Goal: Task Accomplishment & Management: Manage account settings

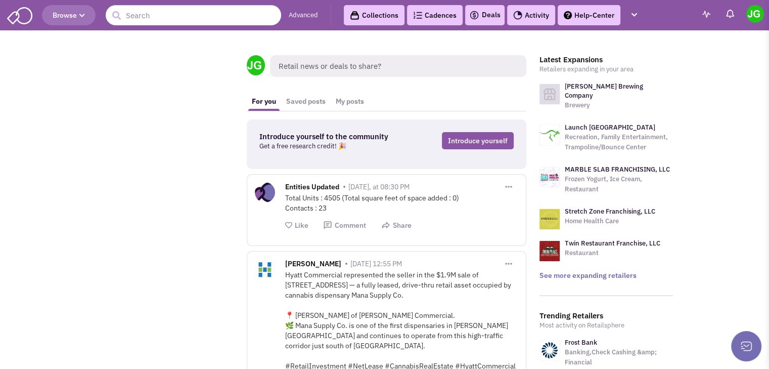
click at [543, 15] on link "Activity" at bounding box center [531, 15] width 48 height 20
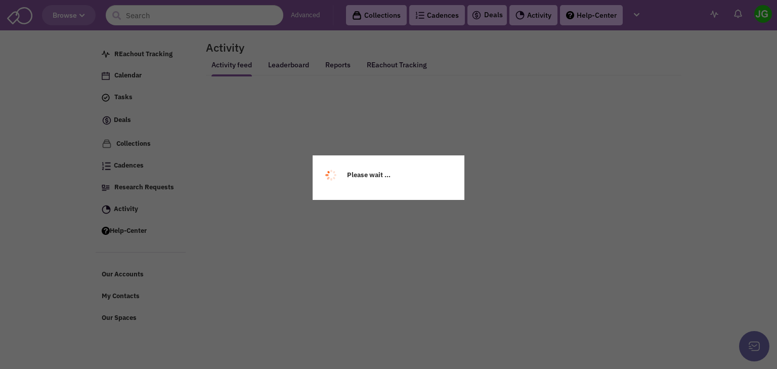
select select
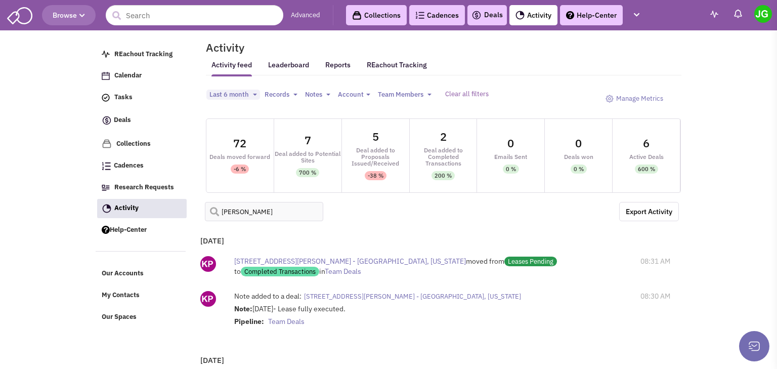
select select
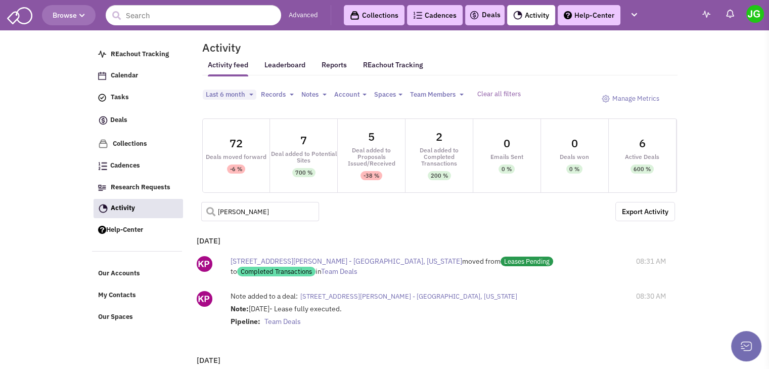
click at [264, 211] on input "[PERSON_NAME]" at bounding box center [260, 211] width 118 height 19
type input "liberty"
click at [204, 211] on span at bounding box center [207, 208] width 12 height 12
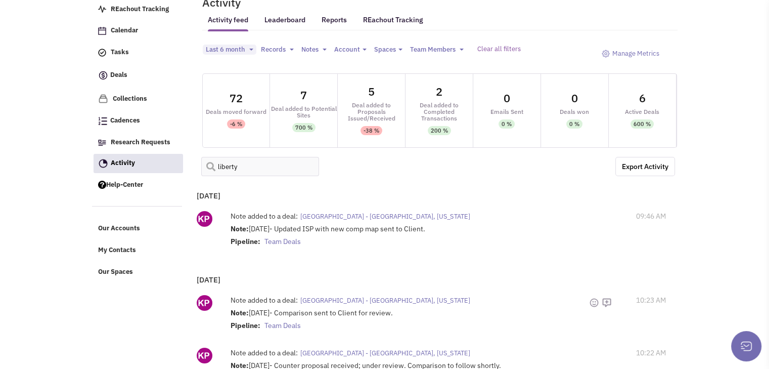
scroll to position [51, 0]
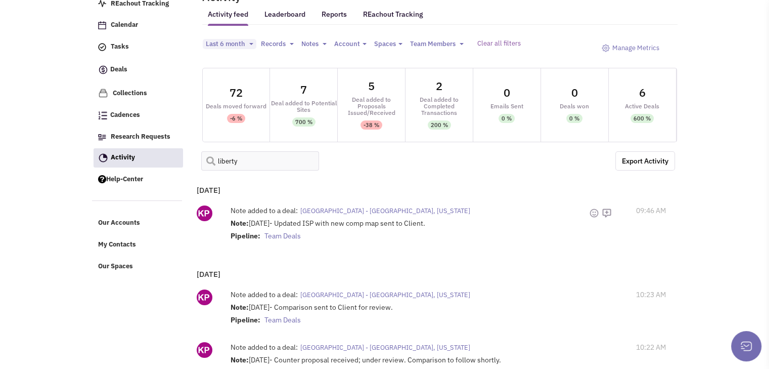
click at [382, 213] on span "[GEOGRAPHIC_DATA] - [GEOGRAPHIC_DATA], [US_STATE]" at bounding box center [385, 210] width 170 height 9
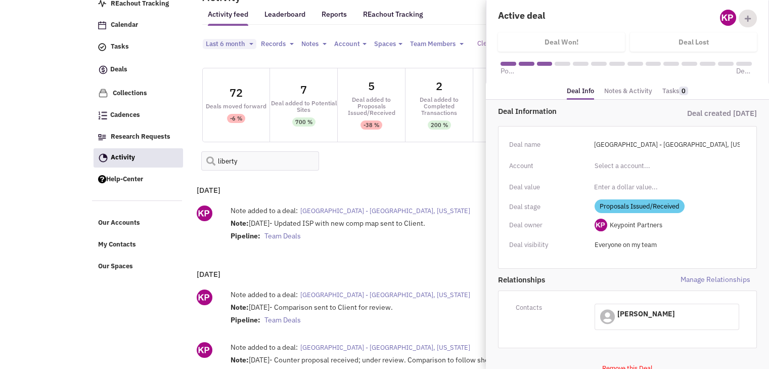
click at [627, 92] on link "Notes & Activity" at bounding box center [628, 91] width 48 height 15
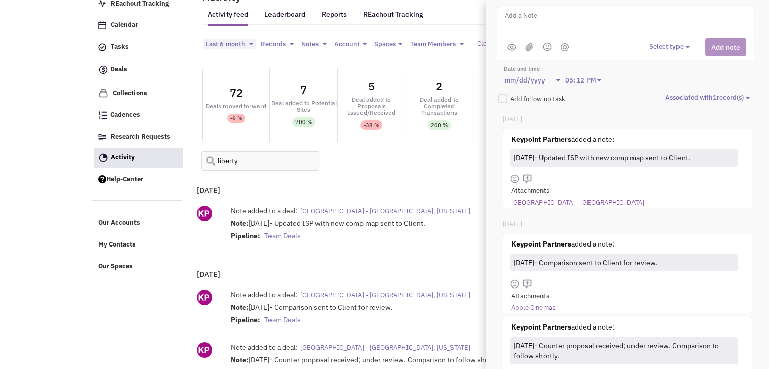
scroll to position [152, 0]
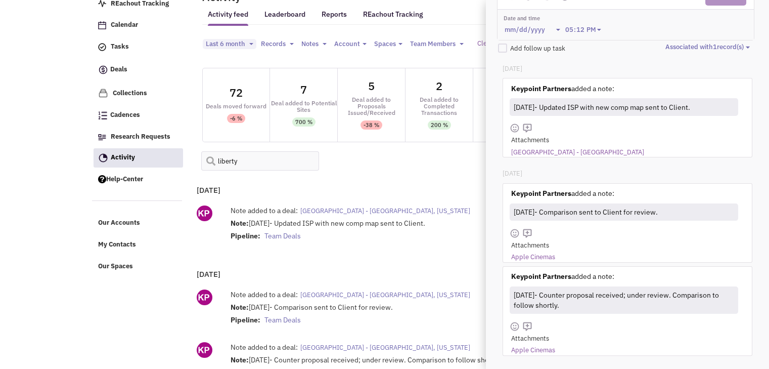
click at [531, 255] on link "Apple Cinemas" at bounding box center [533, 257] width 44 height 10
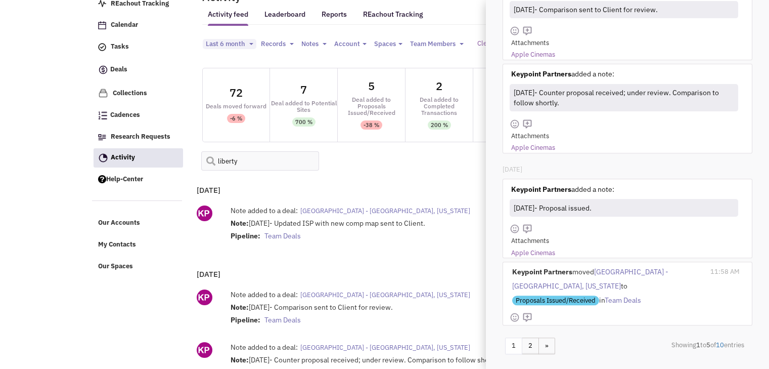
scroll to position [354, 0]
drag, startPoint x: 519, startPoint y: 207, endPoint x: 594, endPoint y: 211, distance: 74.9
click at [594, 211] on div "[DATE]- Proposal issued." at bounding box center [623, 207] width 223 height 15
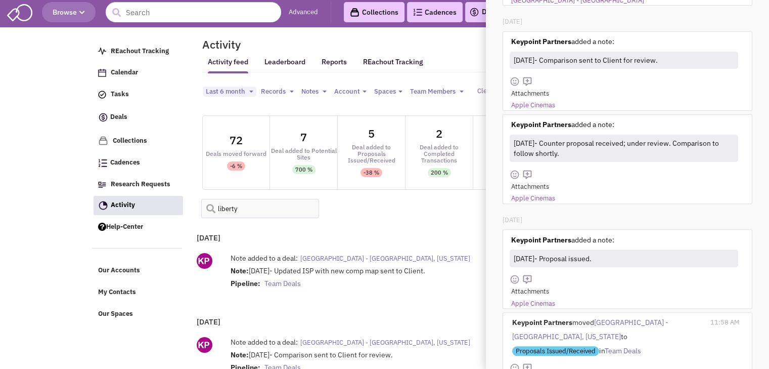
scroll to position [0, 0]
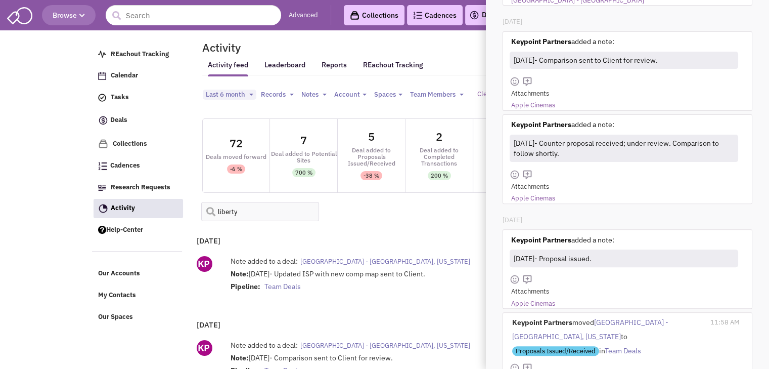
click at [42, 168] on body "Browse Advanced Collections Cadences 0 Deals Activity Help-Center Calendar" at bounding box center [384, 235] width 769 height 470
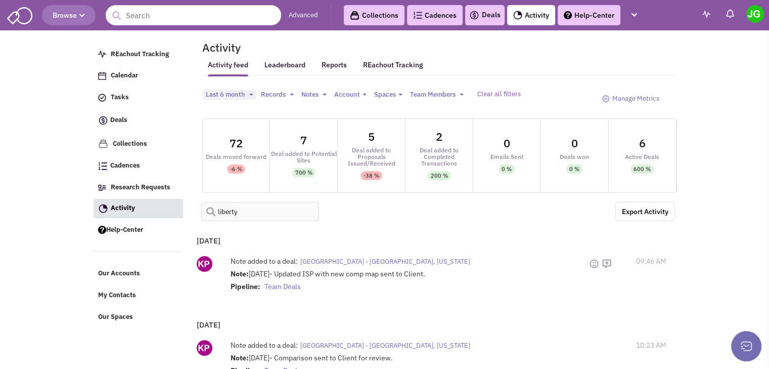
click at [346, 259] on span "[GEOGRAPHIC_DATA] - [GEOGRAPHIC_DATA], [US_STATE]" at bounding box center [385, 261] width 170 height 9
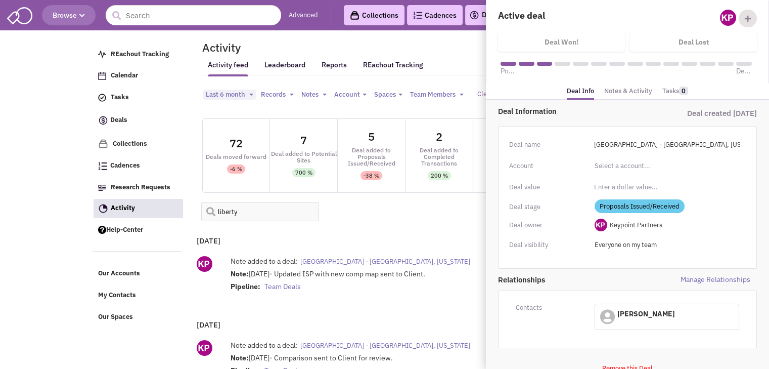
click at [628, 90] on link "Notes & Activity" at bounding box center [628, 91] width 48 height 15
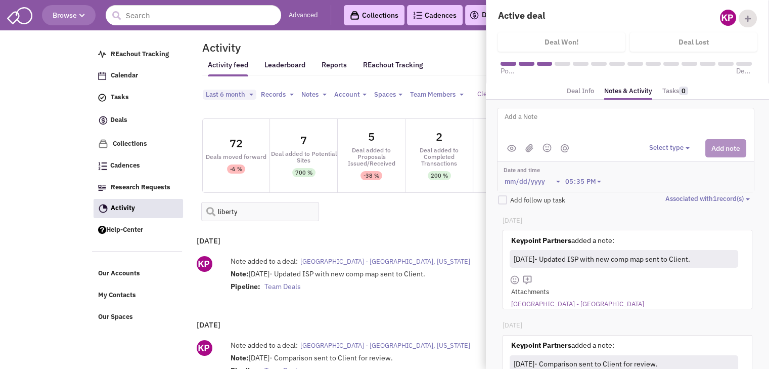
click at [542, 122] on textarea at bounding box center [629, 125] width 250 height 28
click at [651, 125] on textarea "Comments for Revised LOI 1. Updated rent - If [PERSON_NAME] sale is < 3M we can…" at bounding box center [629, 125] width 250 height 28
click at [691, 126] on textarea "Comments for Revised LOI 1. Updated rent - If [PERSON_NAME] sale is < 3M we can…" at bounding box center [629, 125] width 250 height 28
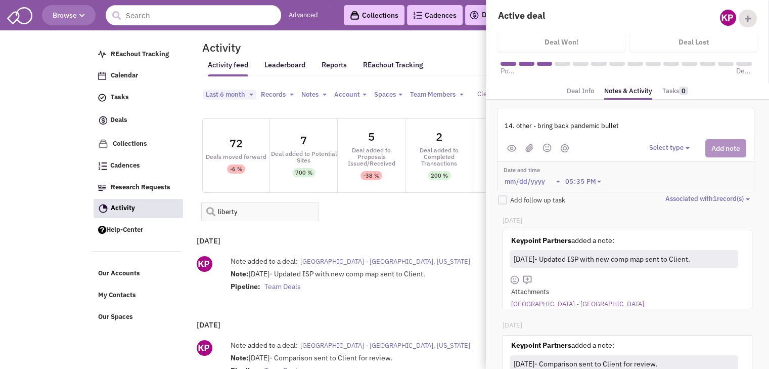
scroll to position [306, 0]
type textarea "Comments for Revised LOI 1. Updated rent - If [PERSON_NAME] sale is < 3M we can…"
click at [684, 152] on div "Select type Select type" at bounding box center [697, 148] width 97 height 18
click at [672, 149] on button "Select type" at bounding box center [671, 148] width 44 height 10
click at [676, 196] on div "Log a note" at bounding box center [665, 196] width 25 height 10
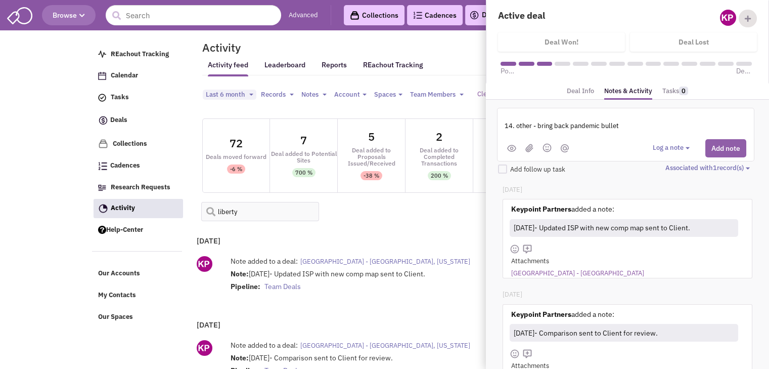
click at [720, 150] on button "Add note" at bounding box center [726, 148] width 41 height 18
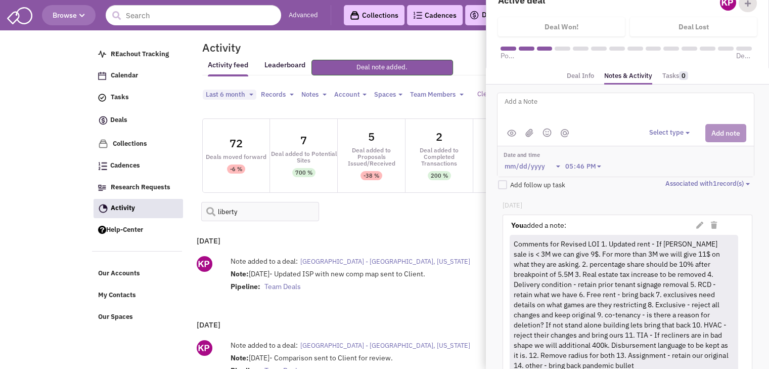
scroll to position [0, 0]
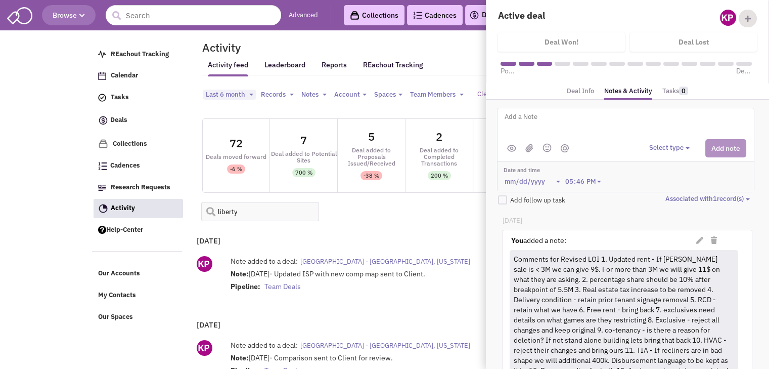
click at [0, 127] on body "Browse Advanced Collections Cadences 0 Deals Activity Help-Center Calendar" at bounding box center [384, 235] width 769 height 470
